Goal: Task Accomplishment & Management: Use online tool/utility

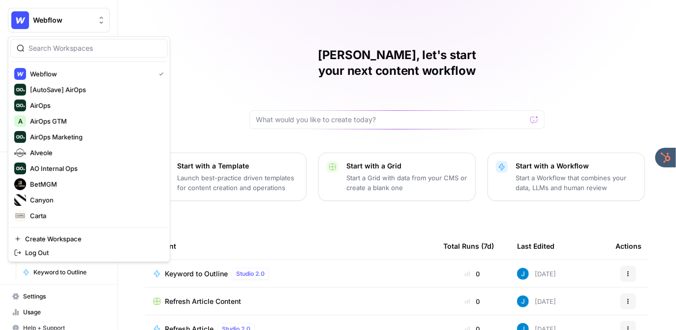
click at [75, 20] on span "Webflow" at bounding box center [63, 20] width 60 height 10
click at [73, 120] on span "AirOps GTM" at bounding box center [95, 121] width 130 height 10
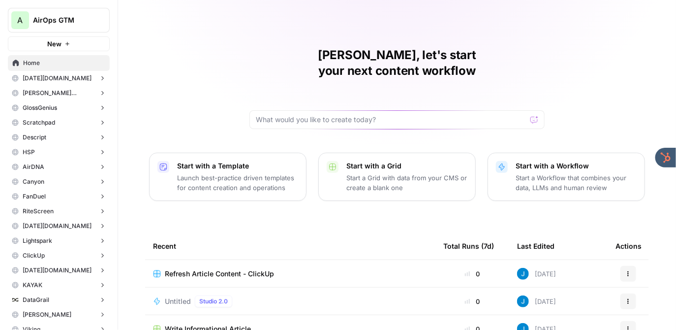
click at [207, 269] on span "Refresh Article Content - ClickUp" at bounding box center [219, 274] width 109 height 10
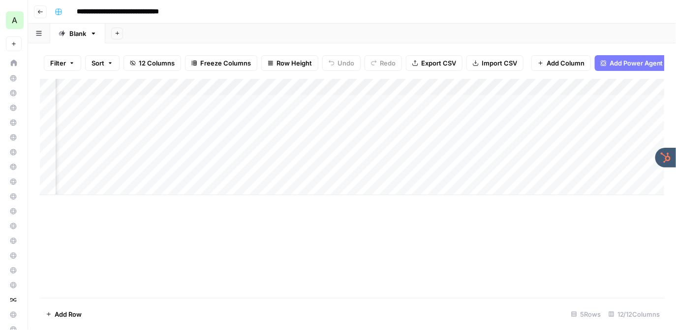
scroll to position [0, 174]
click at [437, 86] on div "Add Column" at bounding box center [352, 137] width 625 height 116
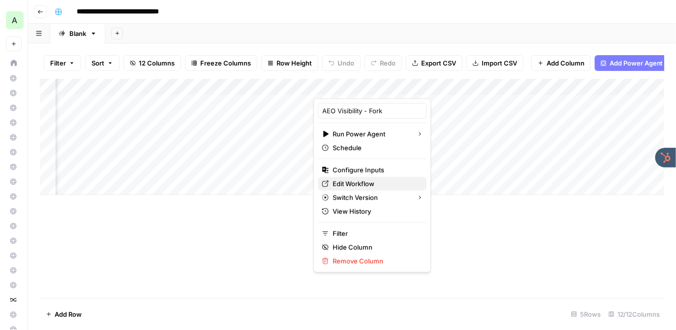
click at [360, 183] on span "Edit Workflow" at bounding box center [375, 184] width 86 height 10
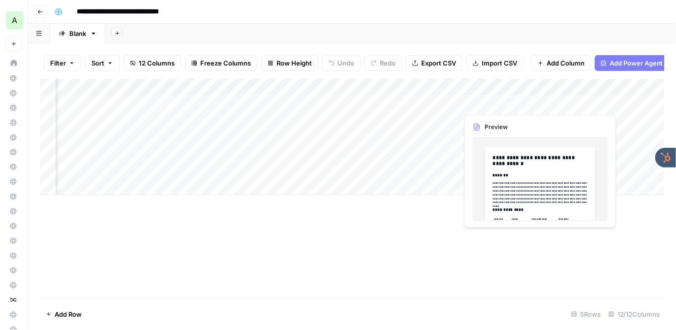
click at [494, 102] on div "Add Column" at bounding box center [352, 137] width 625 height 116
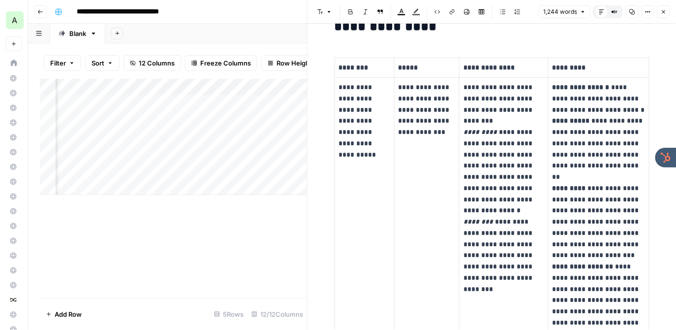
scroll to position [216, 0]
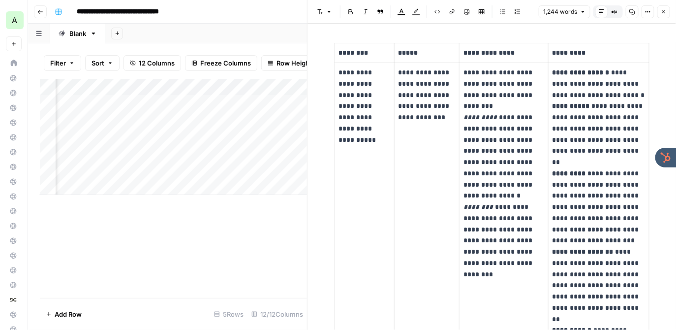
click at [665, 13] on icon "button" at bounding box center [664, 12] width 6 height 6
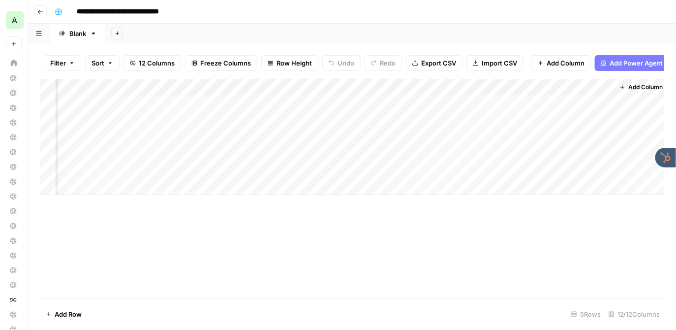
scroll to position [0, 840]
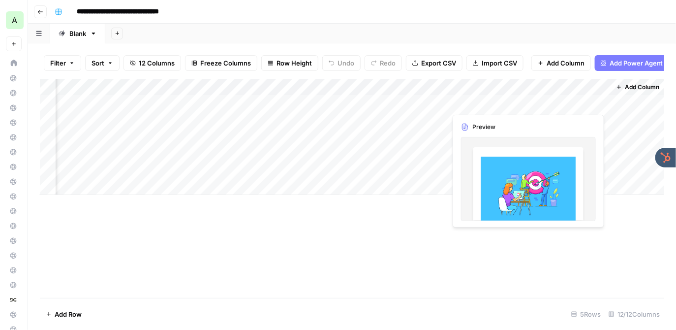
click at [558, 95] on div "Add Column" at bounding box center [352, 137] width 625 height 116
click at [557, 98] on div "Add Column" at bounding box center [352, 137] width 625 height 116
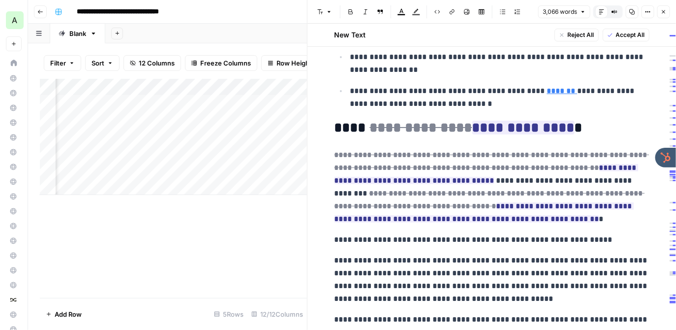
scroll to position [1133, 0]
click at [664, 12] on icon "button" at bounding box center [664, 12] width 6 height 6
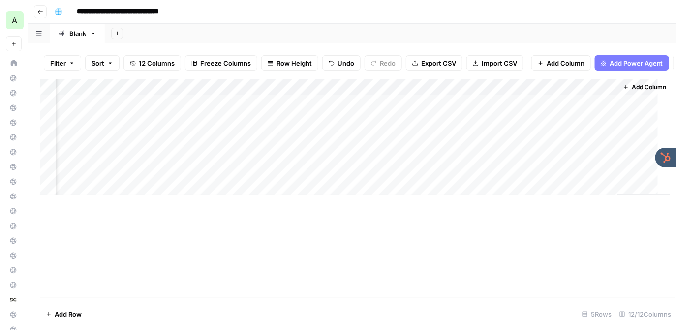
scroll to position [0, 828]
click at [310, 12] on div "**********" at bounding box center [358, 12] width 615 height 16
click at [401, 13] on div "**********" at bounding box center [358, 12] width 615 height 16
